Goal: Find specific page/section

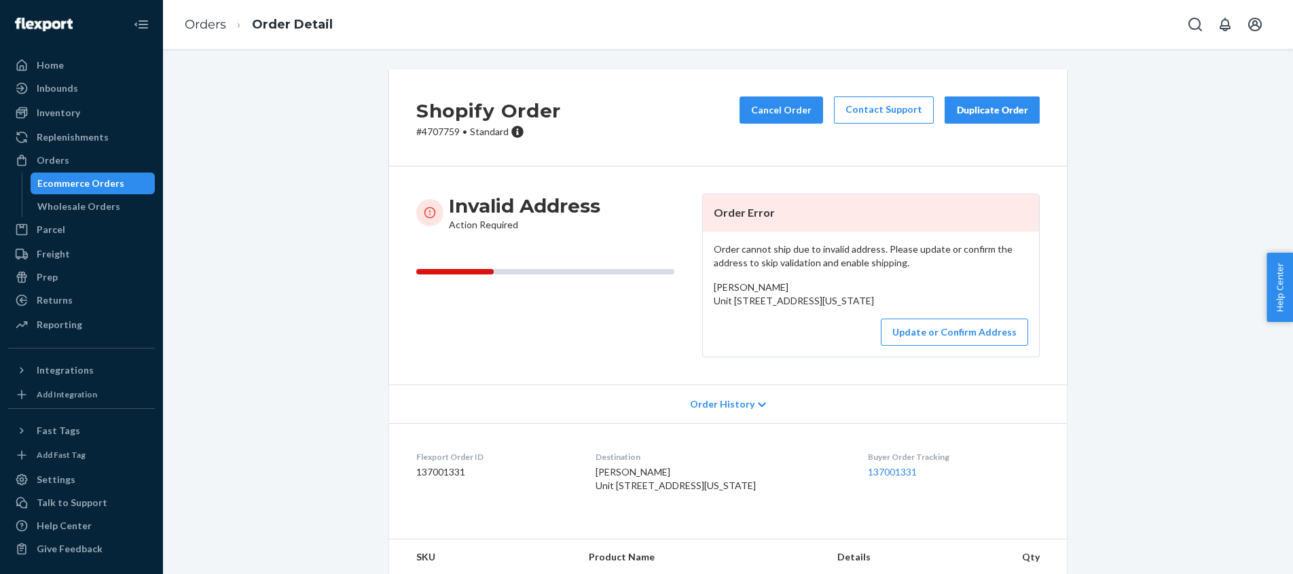
click at [72, 183] on div "Ecommerce Orders" at bounding box center [80, 184] width 87 height 14
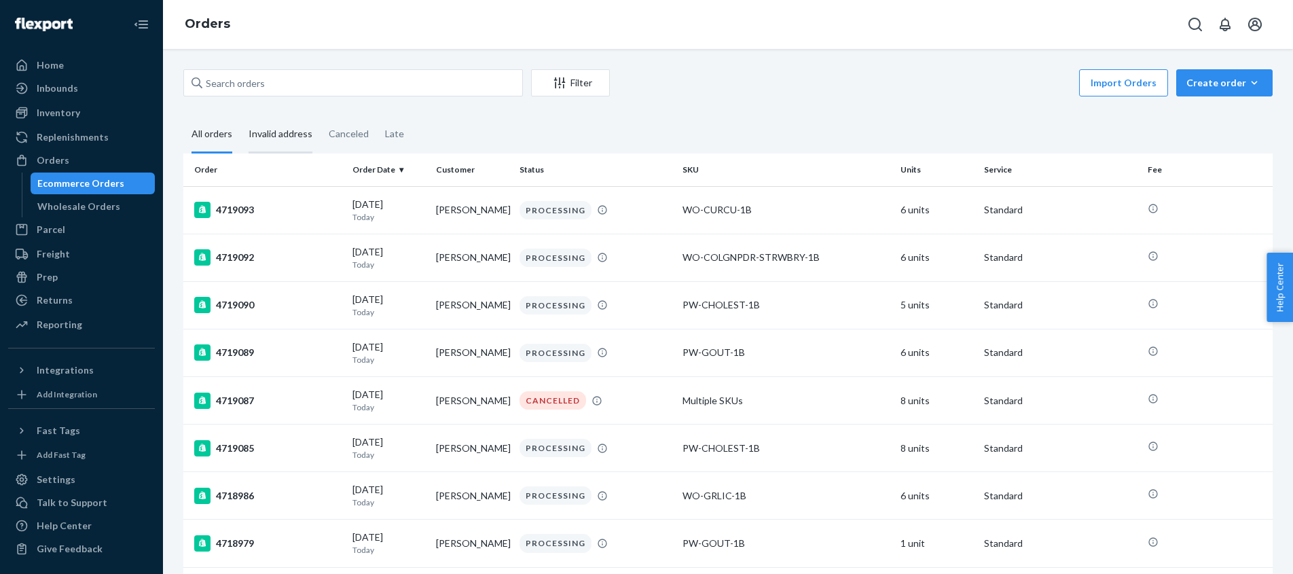
click at [292, 134] on div "Invalid address" at bounding box center [281, 134] width 64 height 37
click at [240, 116] on input "Invalid address" at bounding box center [240, 116] width 0 height 0
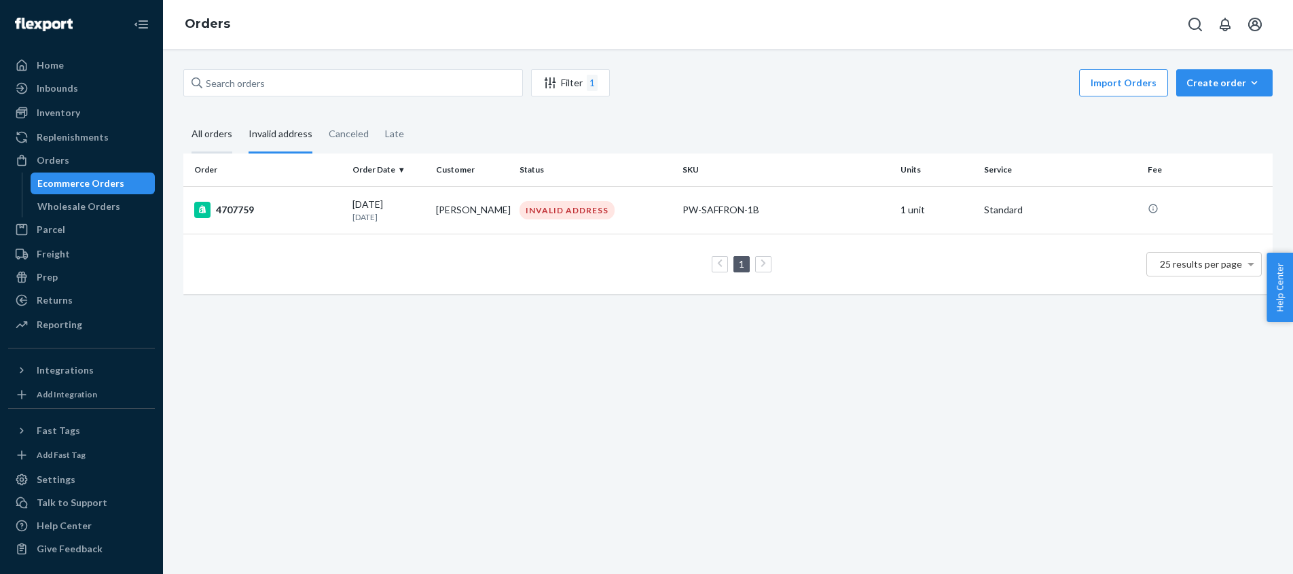
click at [210, 132] on div "All orders" at bounding box center [211, 134] width 41 height 37
click at [183, 116] on input "All orders" at bounding box center [183, 116] width 0 height 0
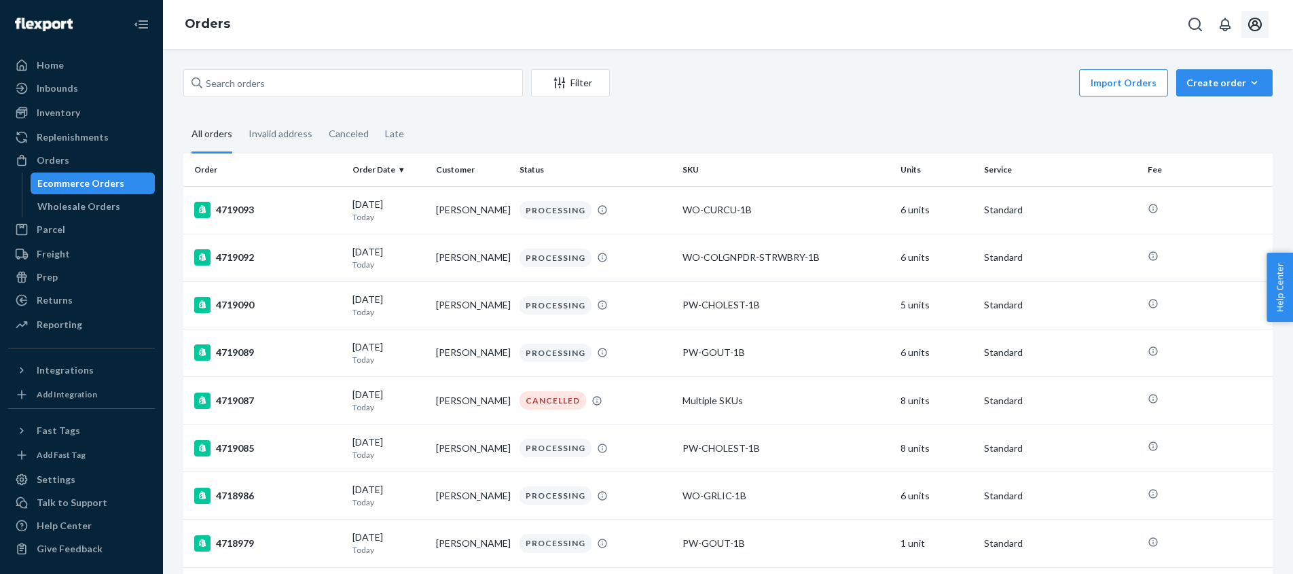
click at [1254, 23] on icon "Open account menu" at bounding box center [1255, 24] width 16 height 16
click at [1172, 133] on div "Log out" at bounding box center [1223, 145] width 102 height 25
